Goal: Task Accomplishment & Management: Use online tool/utility

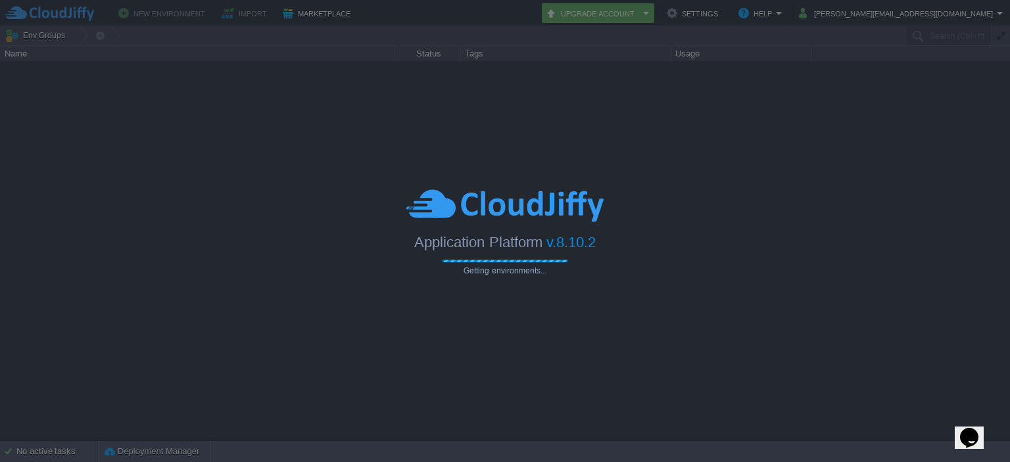
type input "Search (Ctrl+F)"
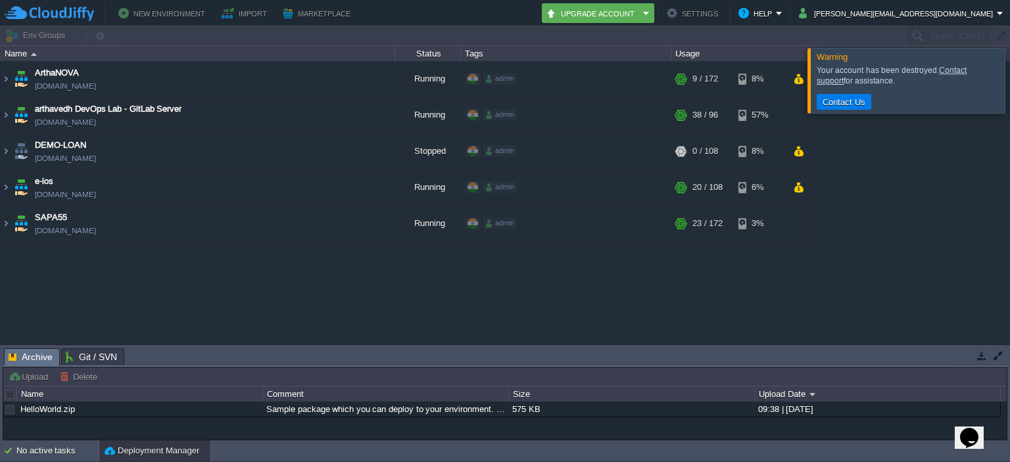
click at [539, 246] on div "ArthaNOVA arthanova.cloudjiffy.net Running admin + Add to Env Group RAM 4% CPU …" at bounding box center [505, 202] width 1010 height 283
click at [535, 285] on div "ArthaNOVA arthanova.cloudjiffy.net Running admin + Add to Env Group RAM 4% CPU …" at bounding box center [505, 202] width 1010 height 283
click at [363, 152] on button "button" at bounding box center [362, 151] width 12 height 12
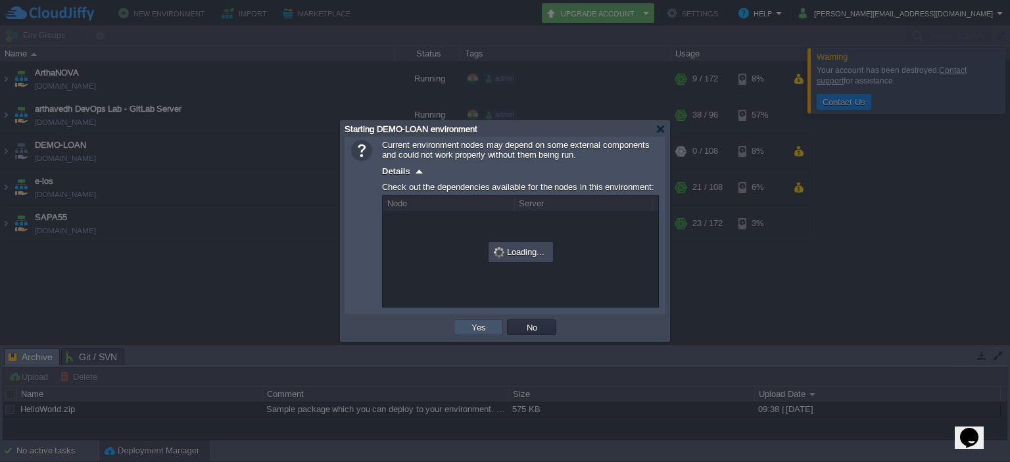
click at [471, 326] on button "Yes" at bounding box center [478, 327] width 22 height 12
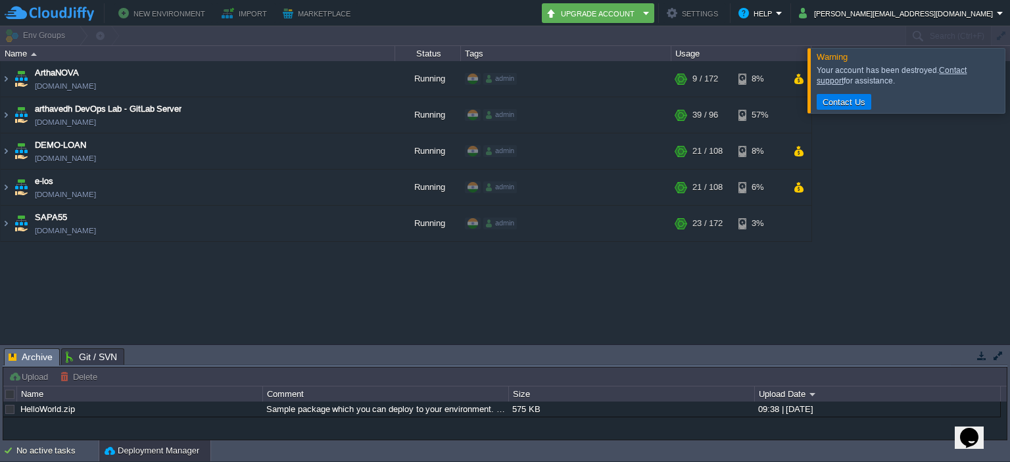
click at [1009, 78] on div at bounding box center [1025, 80] width 0 height 64
